Goal: Navigation & Orientation: Find specific page/section

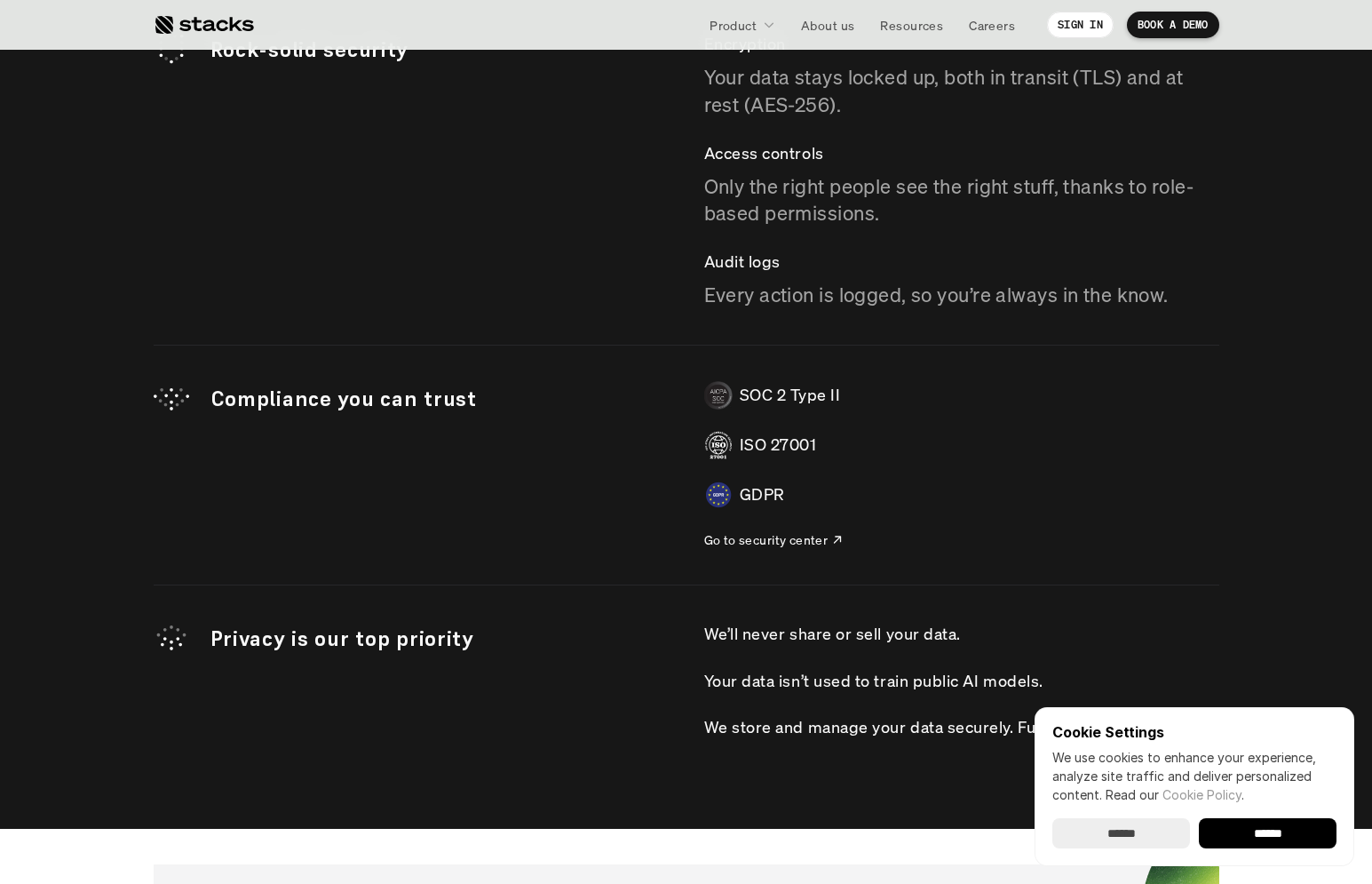
scroll to position [6333, 0]
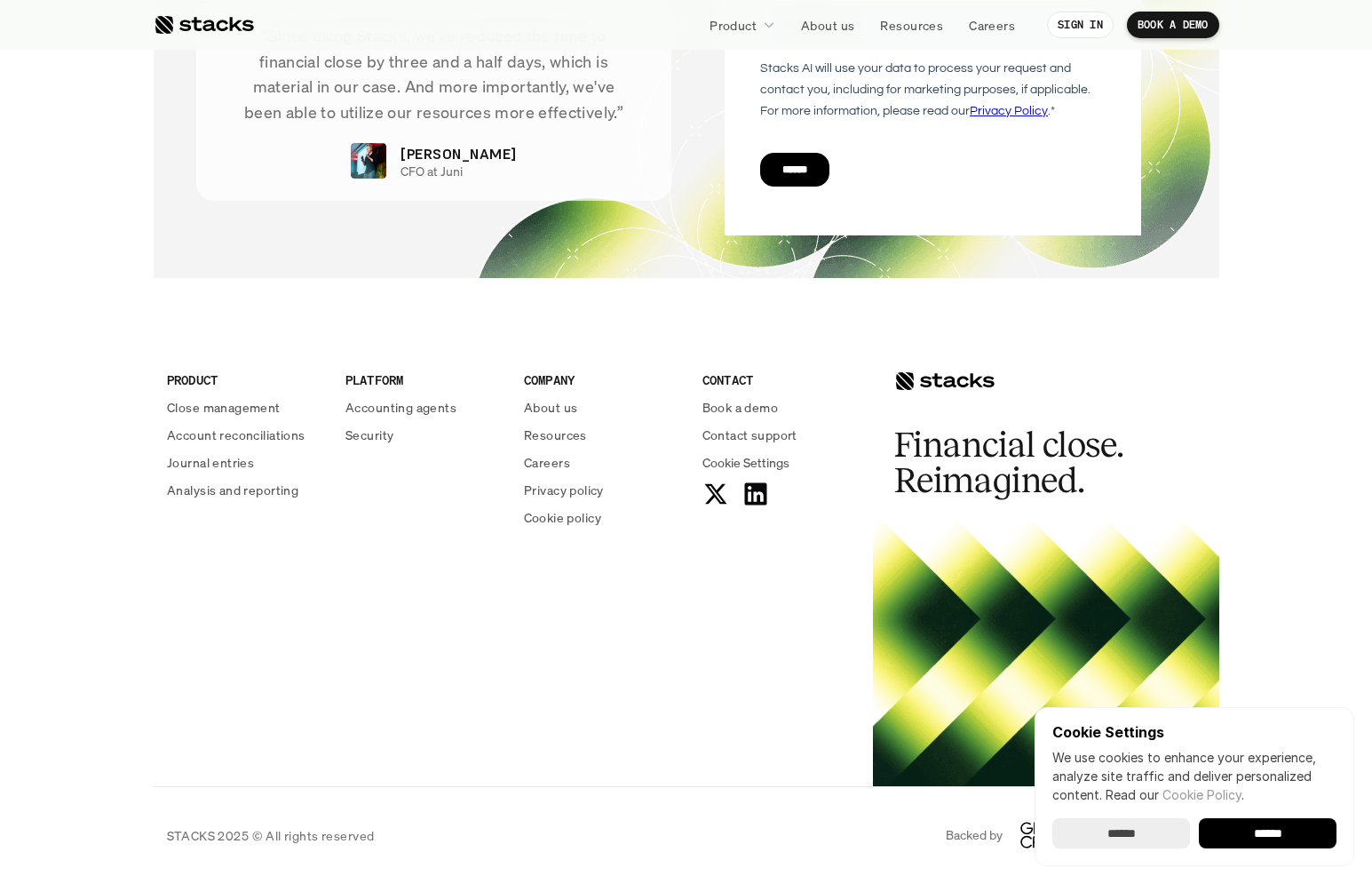
click at [564, 394] on div "COMPANY About us Resources Careers Privacy policy Cookie policy" at bounding box center [601, 449] width 157 height 156
click at [563, 400] on p "About us" at bounding box center [550, 408] width 53 height 19
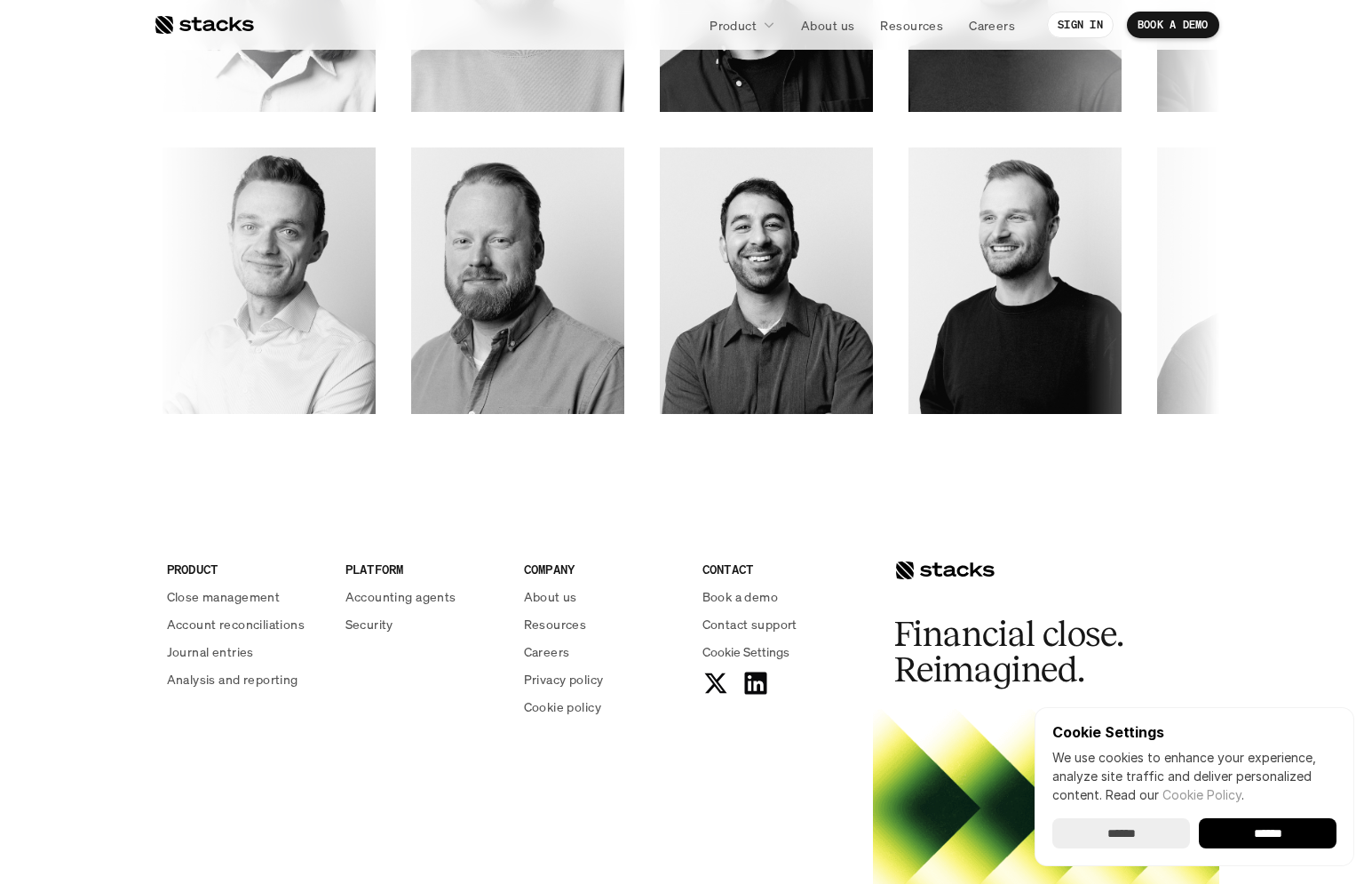
scroll to position [2839, 0]
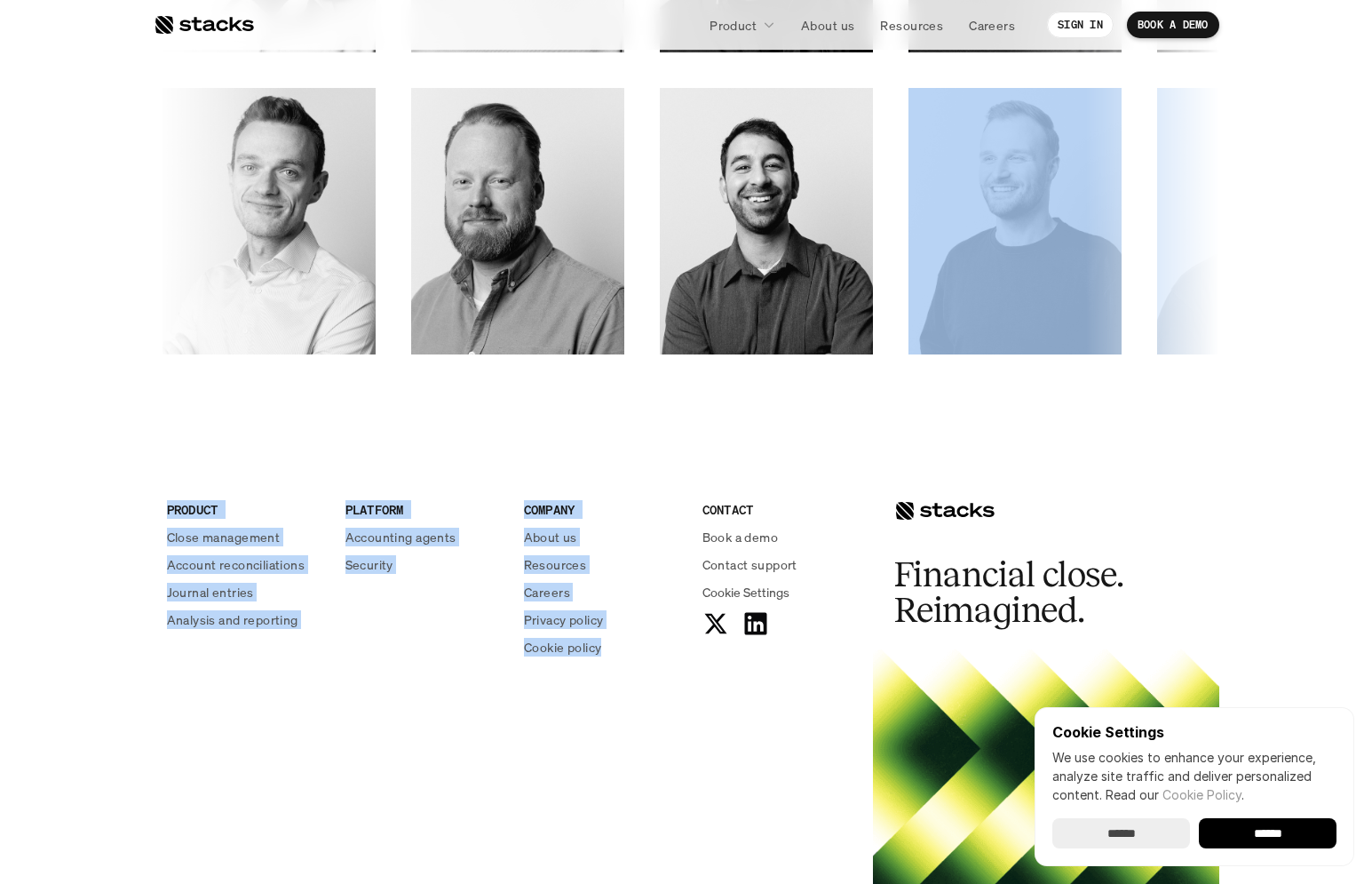
drag, startPoint x: 618, startPoint y: 721, endPoint x: 727, endPoint y: 380, distance: 358.0
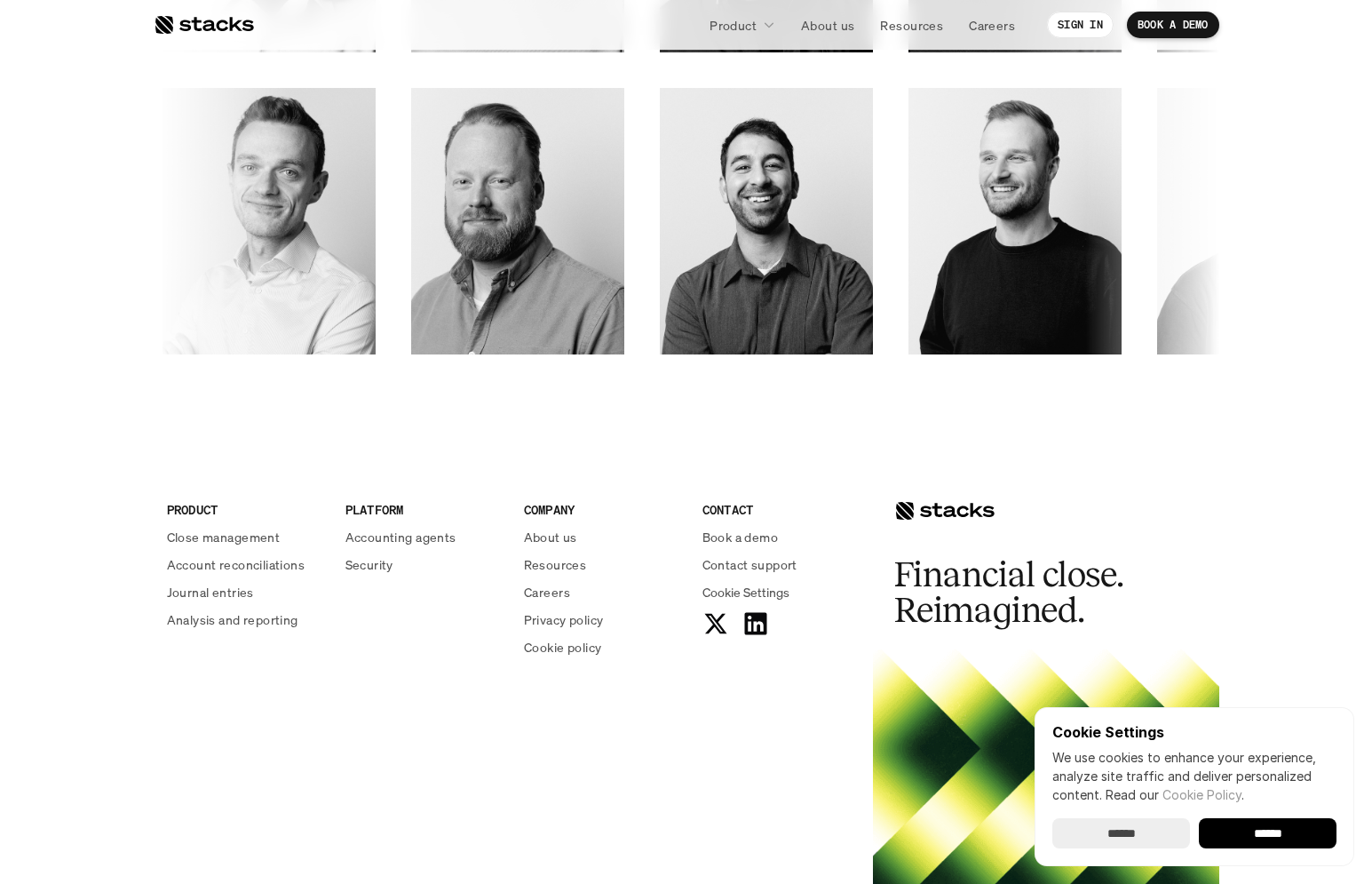
click at [565, 595] on p "Careers" at bounding box center [546, 592] width 47 height 19
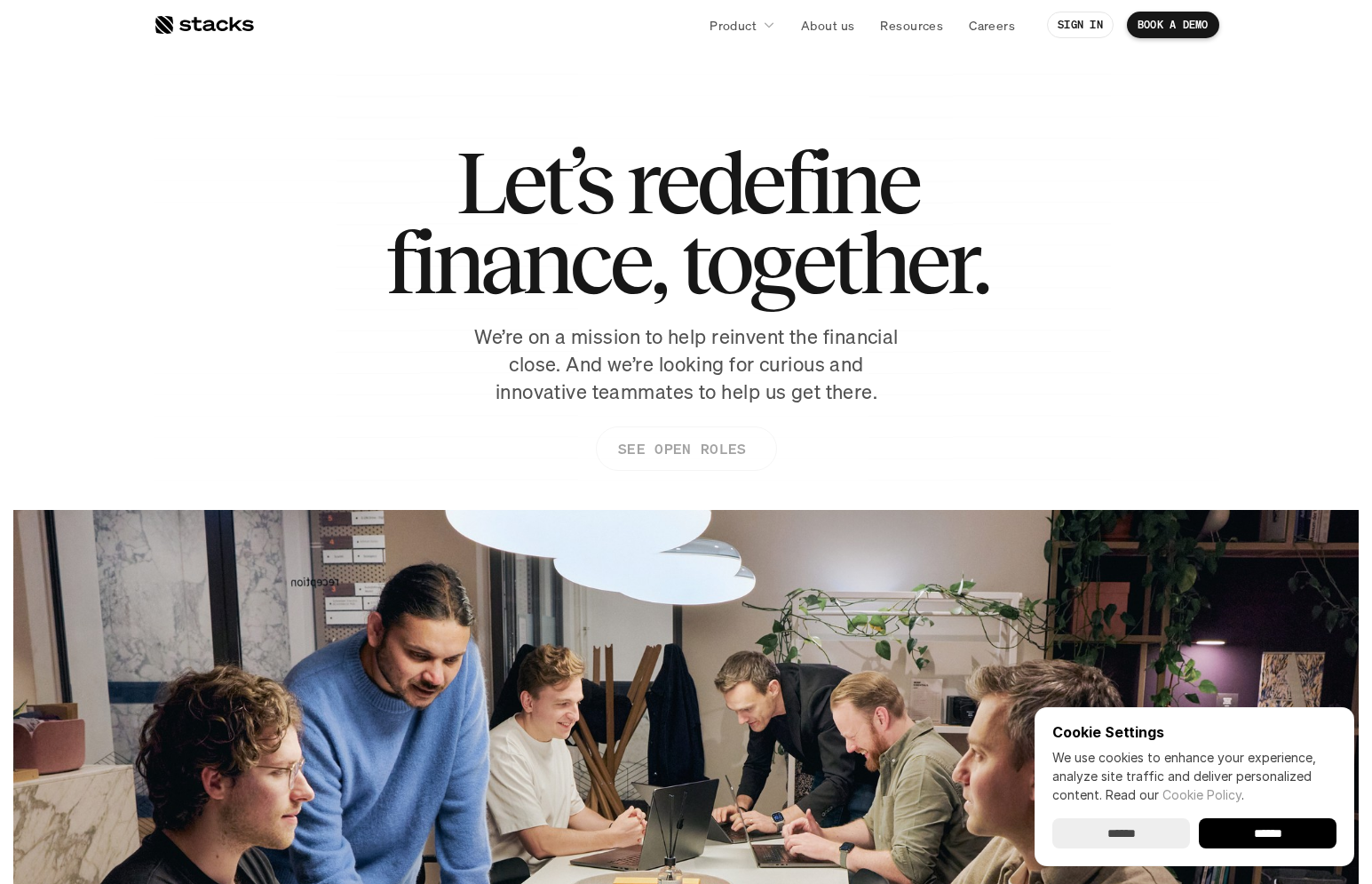
click at [738, 457] on p "SEE OPEN ROLES" at bounding box center [680, 449] width 128 height 26
